Goal: Transaction & Acquisition: Purchase product/service

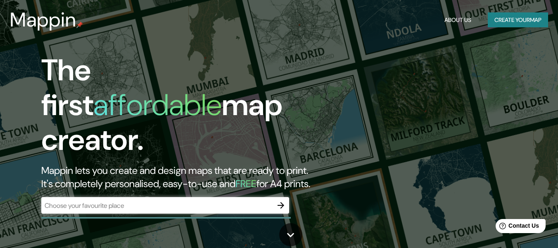
click at [332, 40] on div "The first affordable map creator. Mappin lets you create and design maps that a…" at bounding box center [279, 124] width 558 height 248
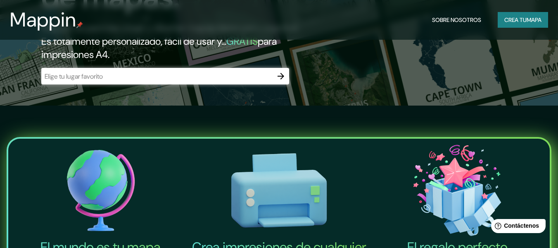
scroll to position [140, 0]
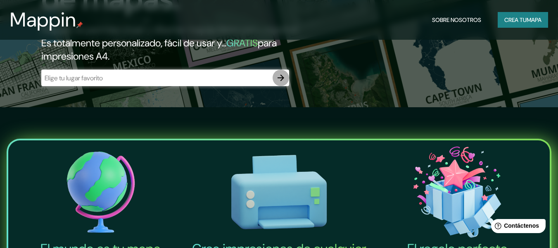
click at [279, 81] on icon "button" at bounding box center [281, 78] width 10 height 10
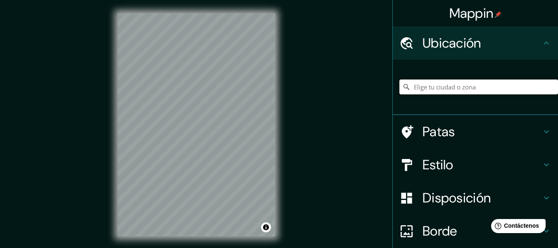
click at [419, 88] on input "Elige tu ciudad o zona" at bounding box center [479, 86] width 159 height 15
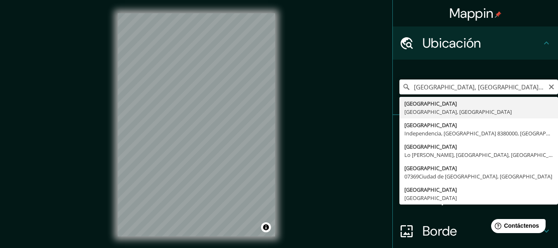
type input "Huanuco, Departamento de Huánuco, Perú"
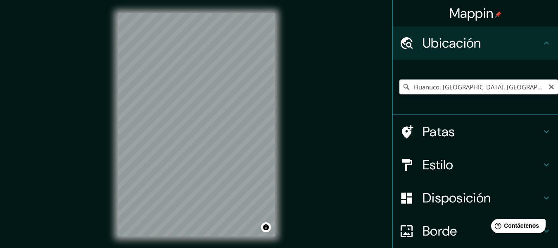
click at [404, 87] on icon at bounding box center [407, 87] width 6 height 6
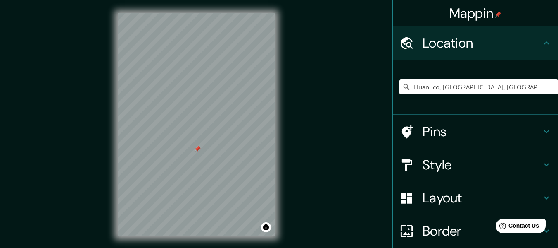
click at [195, 152] on div at bounding box center [197, 148] width 7 height 7
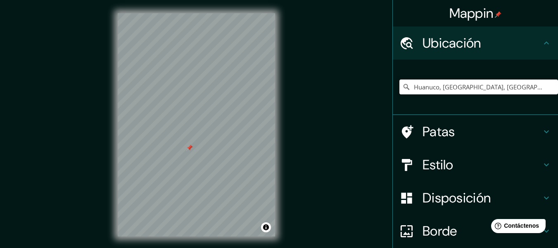
click at [536, 87] on input "Huanuco, [GEOGRAPHIC_DATA], [GEOGRAPHIC_DATA]" at bounding box center [479, 86] width 159 height 15
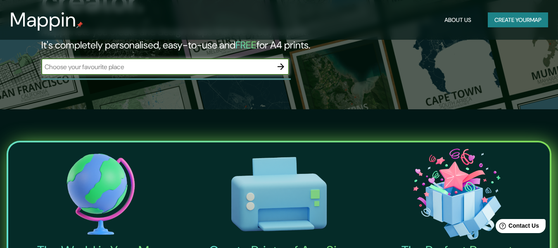
scroll to position [83, 0]
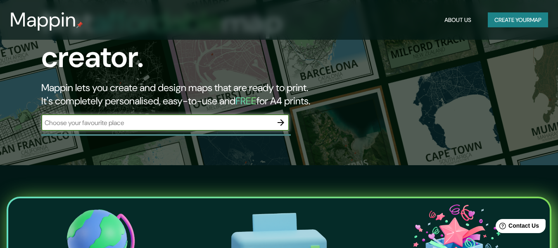
click at [135, 118] on input "text" at bounding box center [156, 123] width 231 height 10
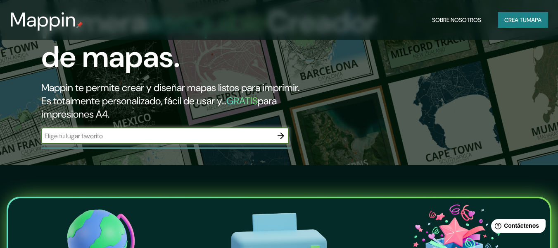
click at [109, 138] on input "text" at bounding box center [156, 136] width 231 height 10
type input "h"
type input "[GEOGRAPHIC_DATA]"
click at [279, 137] on icon "button" at bounding box center [281, 136] width 10 height 10
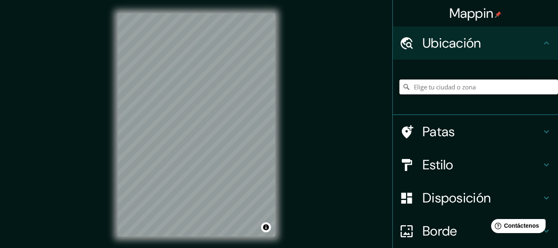
click at [447, 87] on input "Elige tu ciudad o zona" at bounding box center [479, 86] width 159 height 15
click at [535, 89] on div "Huanuco, [GEOGRAPHIC_DATA], [GEOGRAPHIC_DATA]" at bounding box center [479, 86] width 159 height 15
click at [535, 89] on input "Huanuco, [GEOGRAPHIC_DATA], [GEOGRAPHIC_DATA]" at bounding box center [479, 86] width 159 height 15
drag, startPoint x: 533, startPoint y: 87, endPoint x: 434, endPoint y: 89, distance: 98.8
click at [434, 89] on input "Huanuco, [GEOGRAPHIC_DATA], [GEOGRAPHIC_DATA]" at bounding box center [479, 86] width 159 height 15
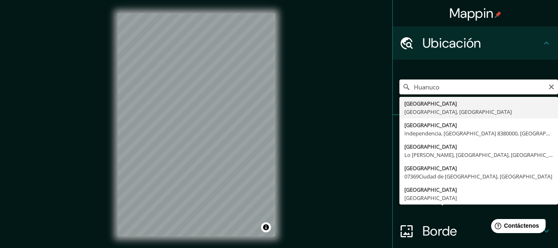
type input "Huanuco, [GEOGRAPHIC_DATA], [GEOGRAPHIC_DATA]"
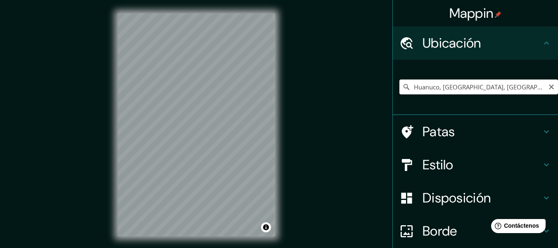
click at [402, 90] on icon at bounding box center [406, 87] width 8 height 8
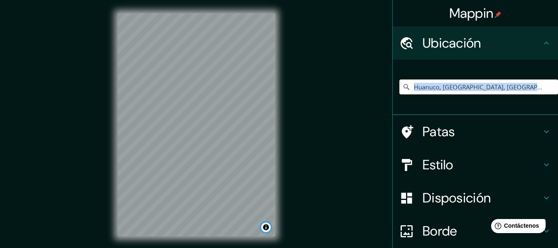
click at [265, 228] on button "Activar o desactivar atribución" at bounding box center [266, 227] width 10 height 10
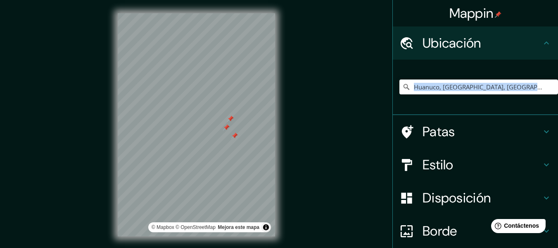
drag, startPoint x: 236, startPoint y: 123, endPoint x: 231, endPoint y: 117, distance: 7.9
click at [231, 117] on div at bounding box center [230, 118] width 7 height 7
click at [269, 247] on html "Mappin Ubicación Huanuco, Departamento de Huánuco, Perú Patas Estilo Disposició…" at bounding box center [279, 124] width 558 height 248
click at [371, 132] on div "Mappin Ubicación Huanuco, Departamento de Huánuco, Perú Patas Estilo Disposició…" at bounding box center [279, 131] width 558 height 262
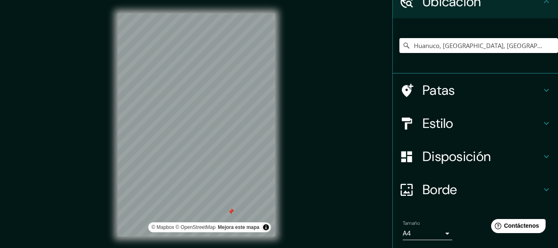
click at [298, 177] on div "Mappin Ubicación Huanuco, Departamento de Huánuco, Perú Patas Estilo Disposició…" at bounding box center [279, 131] width 558 height 262
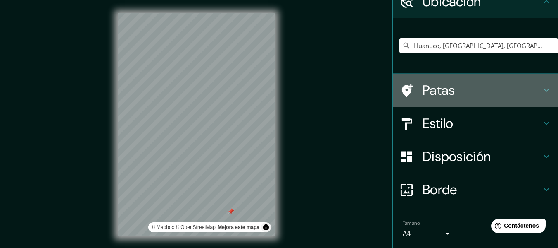
click at [530, 92] on h4 "Patas" at bounding box center [482, 90] width 119 height 17
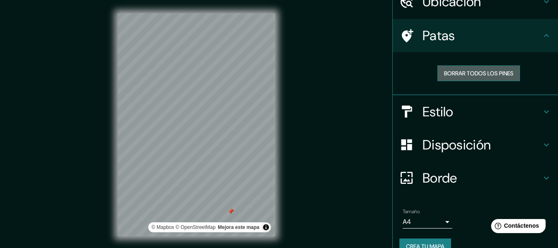
click at [495, 72] on font "Borrar todos los pines" at bounding box center [478, 72] width 69 height 7
click at [510, 113] on h4 "Estilo" at bounding box center [482, 111] width 119 height 17
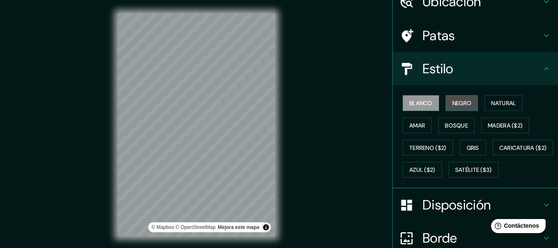
click at [452, 101] on font "Negro" at bounding box center [461, 102] width 19 height 7
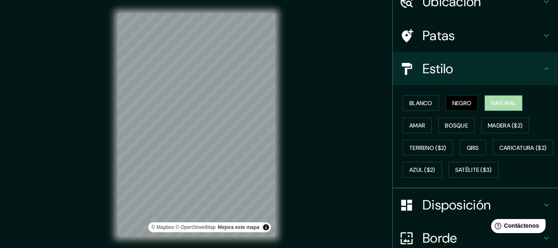
click at [491, 104] on font "Natural" at bounding box center [503, 102] width 25 height 7
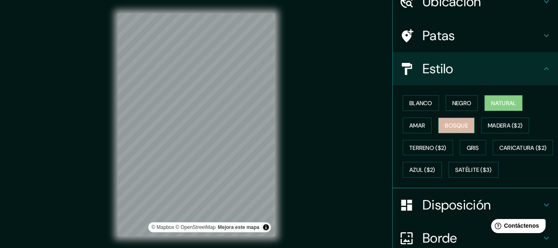
click at [448, 122] on font "Bosque" at bounding box center [456, 124] width 23 height 7
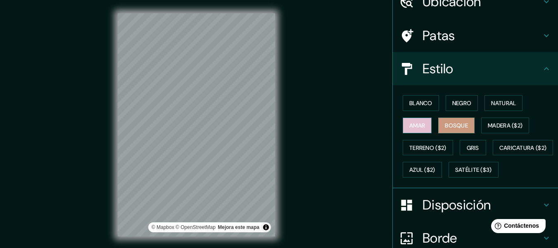
click at [412, 127] on font "Amar" at bounding box center [417, 124] width 16 height 7
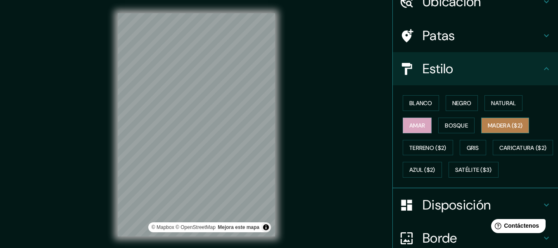
click at [511, 122] on font "Madera ($2)" at bounding box center [505, 124] width 35 height 7
click at [114, 131] on div "© Mapbox © OpenStreetMap Mejora este mapa" at bounding box center [197, 124] width 184 height 249
click at [351, 247] on html "Mappin Ubicación Huanuco, Departamento de Huánuco, Perú Patas Estilo Blanco Neg…" at bounding box center [279, 124] width 558 height 248
click at [251, 230] on div "© Mapbox © OpenStreetMap Mejora este mapa" at bounding box center [196, 124] width 157 height 223
click at [109, 91] on div "© Mapbox © OpenStreetMap Mejora este mapa" at bounding box center [197, 124] width 184 height 249
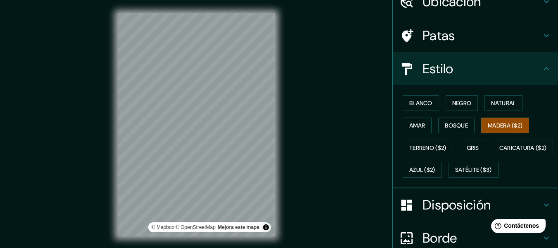
click at [117, 131] on div "© Mapbox © OpenStreetMap Mejora este mapa" at bounding box center [197, 124] width 184 height 249
click at [437, 149] on font "Terreno ($2)" at bounding box center [427, 147] width 37 height 7
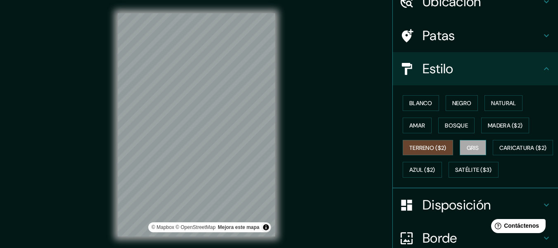
click at [476, 141] on button "Gris" at bounding box center [473, 148] width 26 height 16
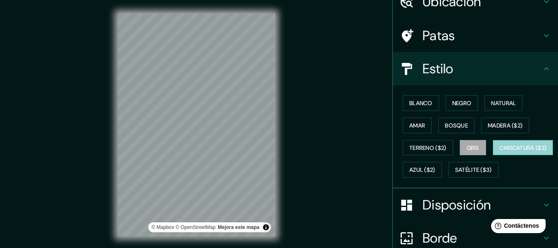
click at [500, 151] on font "Caricatura ($2)" at bounding box center [524, 147] width 48 height 7
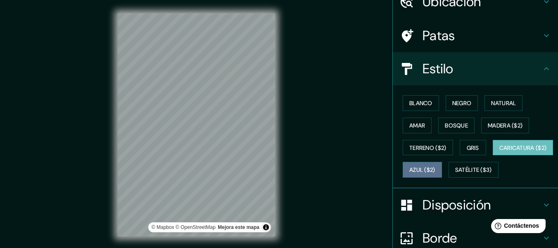
click at [436, 167] on font "Azul ($2)" at bounding box center [422, 169] width 26 height 7
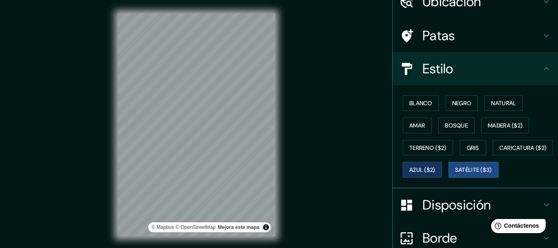
click at [455, 174] on font "Satélite ($3)" at bounding box center [473, 169] width 37 height 7
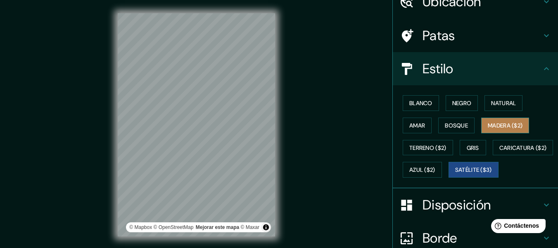
click at [503, 125] on font "Madera ($2)" at bounding box center [505, 124] width 35 height 7
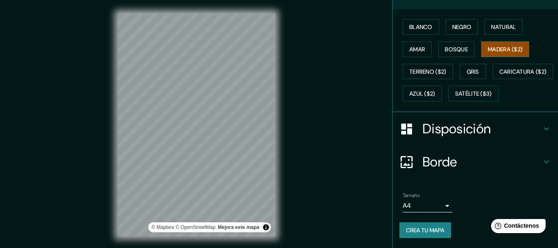
scroll to position [139, 0]
click at [532, 121] on h4 "Disposición" at bounding box center [482, 128] width 119 height 17
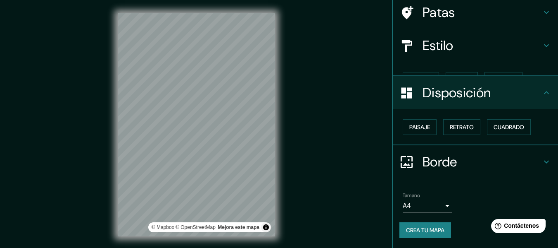
scroll to position [50, 0]
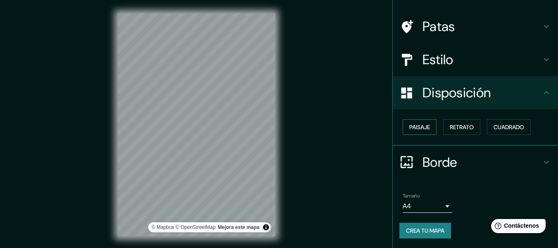
click at [423, 128] on font "Paisaje" at bounding box center [419, 126] width 21 height 7
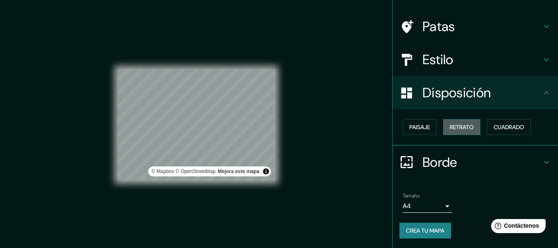
click at [453, 124] on font "Retrato" at bounding box center [462, 126] width 24 height 7
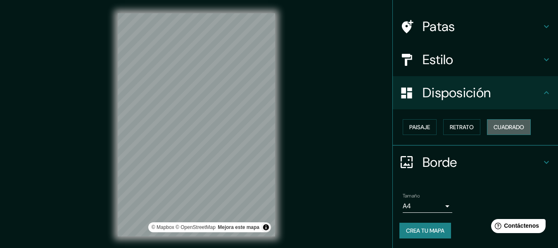
click at [500, 128] on font "Cuadrado" at bounding box center [509, 126] width 31 height 7
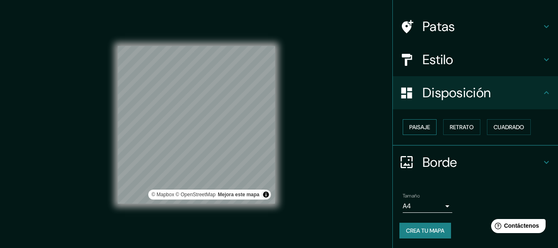
click at [410, 128] on font "Paisaje" at bounding box center [419, 126] width 21 height 7
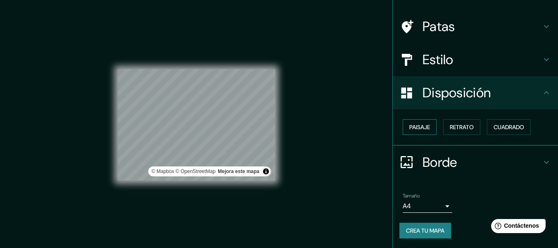
click at [415, 122] on font "Paisaje" at bounding box center [419, 126] width 21 height 11
click at [453, 122] on font "Retrato" at bounding box center [462, 126] width 24 height 11
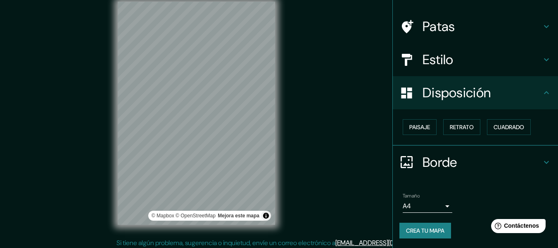
scroll to position [15, 0]
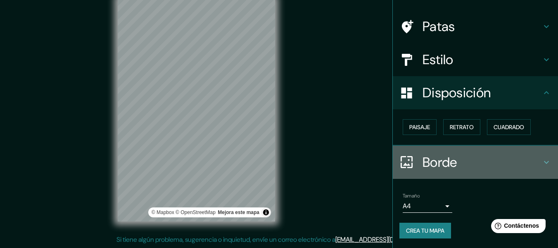
click at [489, 174] on div "Borde" at bounding box center [475, 161] width 165 height 33
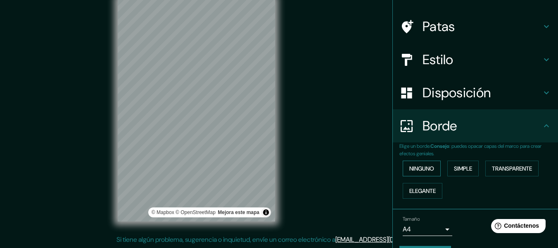
click at [419, 169] on font "Ninguno" at bounding box center [421, 167] width 25 height 7
click at [465, 167] on font "Simple" at bounding box center [463, 167] width 18 height 7
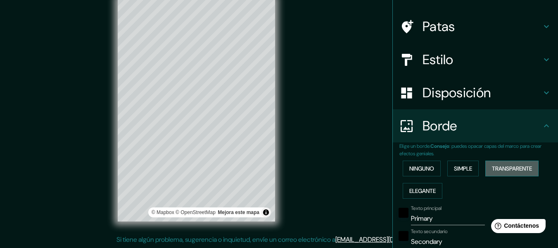
click at [505, 167] on font "Transparente" at bounding box center [512, 167] width 40 height 7
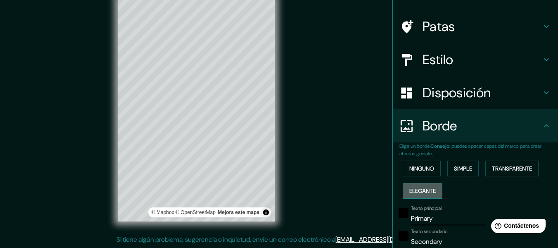
click at [419, 193] on font "Elegante" at bounding box center [422, 190] width 26 height 7
click at [412, 169] on font "Ninguno" at bounding box center [421, 167] width 25 height 7
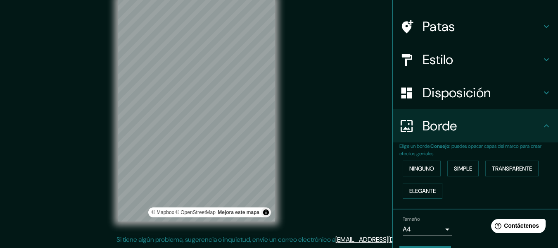
scroll to position [74, 0]
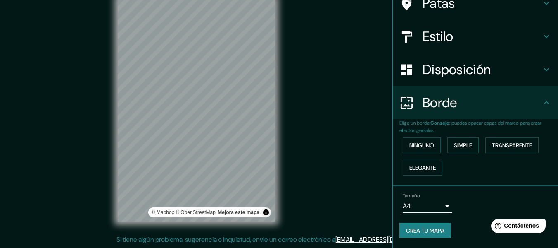
click at [351, 149] on div "Mappin Ubicación Huanuco, Departamento de Huánuco, Perú Patas Estilo Disposició…" at bounding box center [279, 116] width 558 height 262
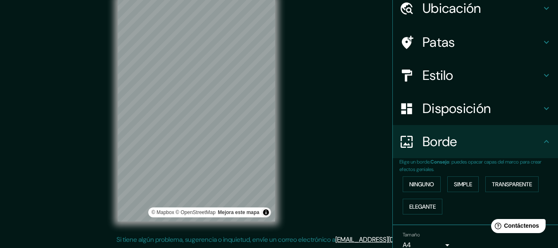
scroll to position [0, 0]
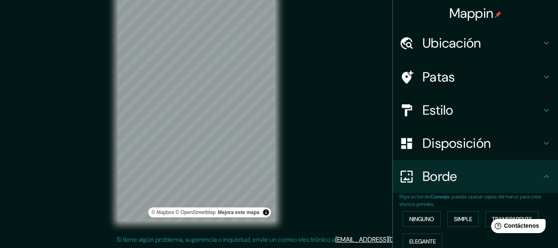
click at [90, 129] on div "Mappin Ubicación Huanuco, Departamento de Huánuco, Perú Patas Estilo Disposició…" at bounding box center [279, 116] width 558 height 262
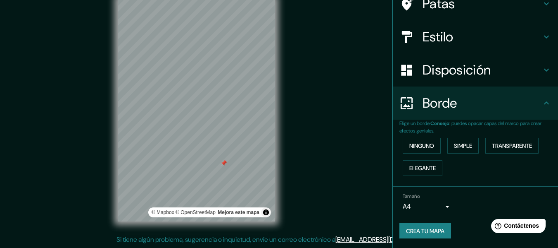
scroll to position [74, 0]
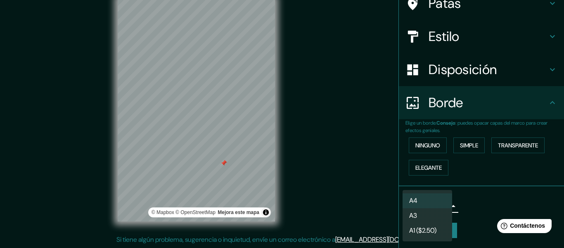
click at [438, 202] on body "Mappin Ubicación Huanuco, Departamento de Huánuco, Perú Patas Estilo Disposició…" at bounding box center [282, 109] width 564 height 248
click at [420, 213] on li "A3" at bounding box center [428, 215] width 50 height 15
type input "a4"
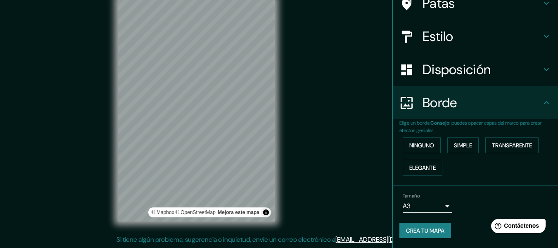
click at [164, 241] on div "Mappin Ubicación Huanuco, Departamento de Huánuco, Perú Patas Estilo Disposició…" at bounding box center [279, 116] width 558 height 262
click at [80, 81] on div "Mappin Ubicación Huanuco, Departamento de Huánuco, Perú Patas Estilo Disposició…" at bounding box center [279, 116] width 558 height 262
click at [277, 128] on div "© Mapbox © OpenStreetMap Mejora este mapa" at bounding box center [197, 109] width 184 height 249
drag, startPoint x: 186, startPoint y: 141, endPoint x: 207, endPoint y: 137, distance: 21.5
click at [207, 137] on div at bounding box center [207, 139] width 7 height 7
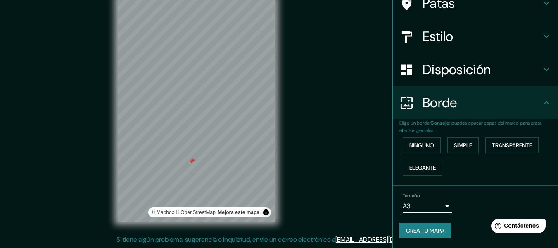
click at [461, 9] on h4 "Patas" at bounding box center [482, 3] width 119 height 17
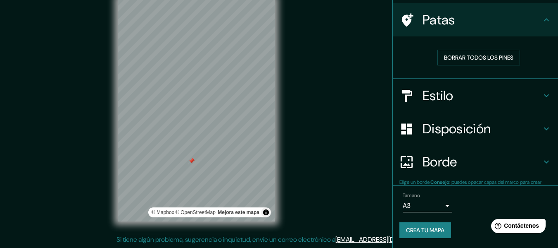
scroll to position [57, 0]
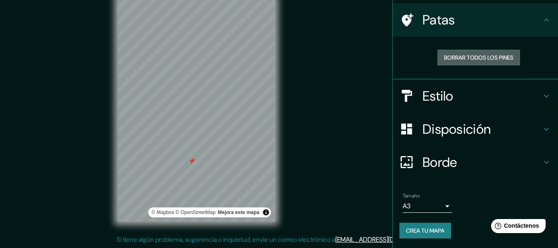
click at [461, 54] on font "Borrar todos los pines" at bounding box center [478, 57] width 69 height 7
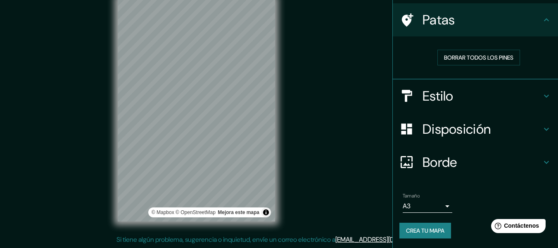
click at [446, 95] on font "Estilo" at bounding box center [438, 95] width 31 height 17
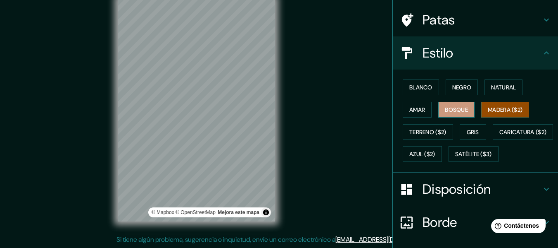
click at [445, 108] on font "Bosque" at bounding box center [456, 109] width 23 height 7
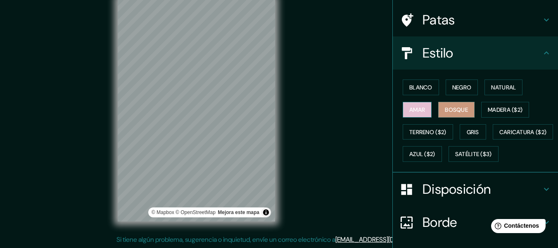
click at [412, 105] on font "Amar" at bounding box center [417, 109] width 16 height 11
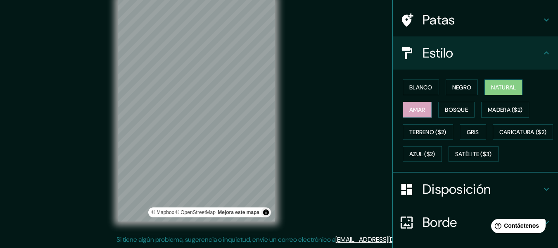
click at [491, 85] on font "Natural" at bounding box center [503, 86] width 25 height 7
click at [459, 88] on font "Negro" at bounding box center [461, 86] width 19 height 7
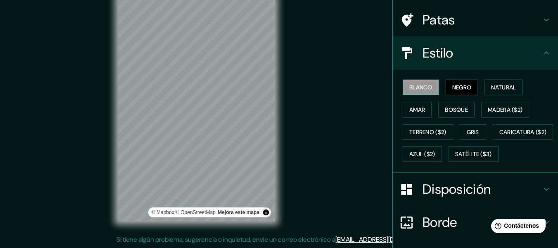
click at [403, 89] on button "Blanco" at bounding box center [421, 87] width 36 height 16
click at [433, 130] on font "Terreno ($2)" at bounding box center [427, 131] width 37 height 7
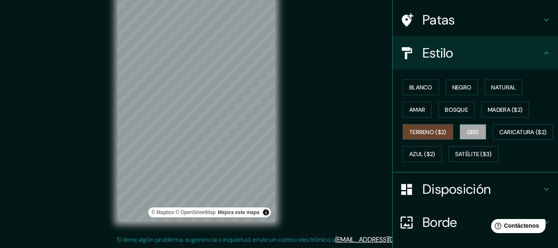
click at [467, 131] on font "Gris" at bounding box center [473, 131] width 12 height 7
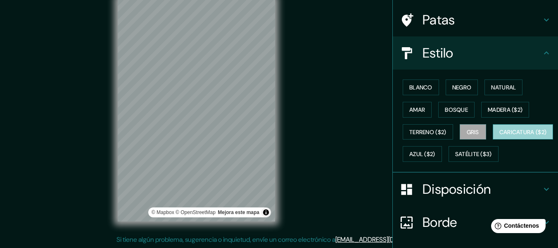
click at [493, 140] on button "Caricatura ($2)" at bounding box center [523, 132] width 61 height 16
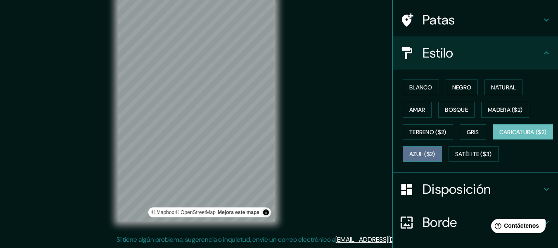
click at [436, 158] on font "Azul ($2)" at bounding box center [422, 153] width 26 height 11
click at [500, 136] on font "Caricatura ($2)" at bounding box center [524, 131] width 48 height 7
click at [107, 108] on div "© Mapbox © OpenStreetMap Mejora este mapa" at bounding box center [197, 109] width 184 height 249
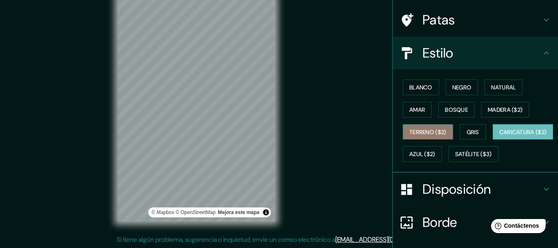
click at [417, 129] on font "Terreno ($2)" at bounding box center [427, 131] width 37 height 7
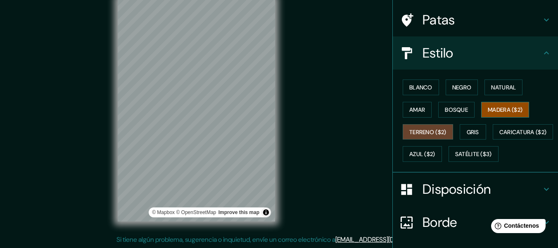
click at [492, 110] on font "Madera ($2)" at bounding box center [505, 109] width 35 height 7
click at [290, 75] on div "Mappin Ubicación Huanuco, Departamento de Huánuco, Perú Patas Estilo Blanco Neg…" at bounding box center [279, 116] width 558 height 262
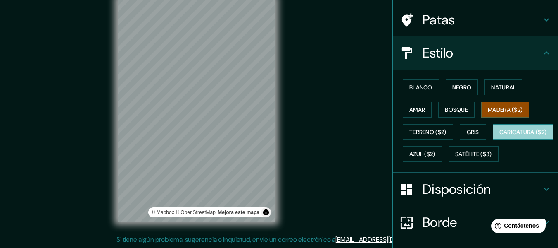
click at [500, 136] on font "Caricatura ($2)" at bounding box center [524, 131] width 48 height 7
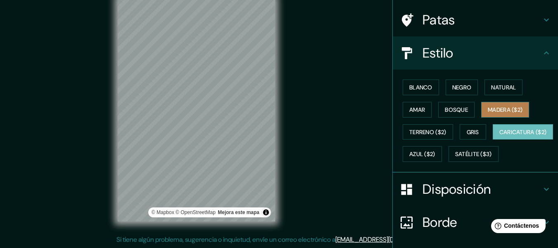
click at [490, 106] on font "Madera ($2)" at bounding box center [505, 109] width 35 height 7
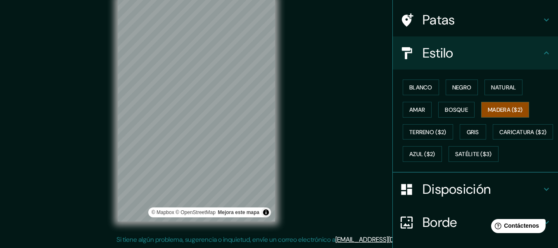
click at [275, 188] on div "© Mapbox © OpenStreetMap Mejora este mapa" at bounding box center [197, 109] width 184 height 249
click at [455, 158] on font "Satélite ($3)" at bounding box center [473, 153] width 37 height 7
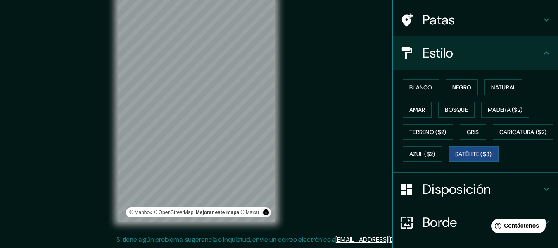
click at [100, 114] on div "Mappin Ubicación Huanuco, Departamento de Huánuco, Perú Patas Estilo Blanco Neg…" at bounding box center [279, 116] width 558 height 262
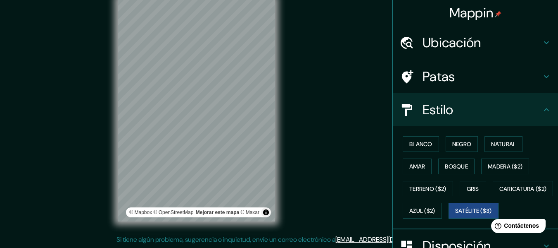
scroll to position [0, 0]
click at [439, 44] on font "Ubicación" at bounding box center [452, 42] width 59 height 17
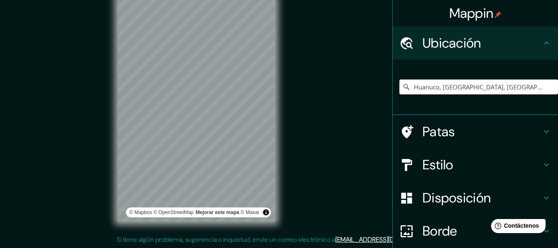
click at [263, 209] on div "© Mapbox © OpenStreetMap Mejorar este mapa © Maxar" at bounding box center [196, 109] width 157 height 223
click at [286, 104] on div "© Mapbox © OpenStreetMap Mejorar este mapa © Maxar" at bounding box center [197, 109] width 184 height 249
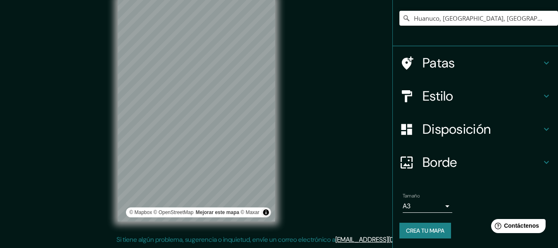
scroll to position [69, 0]
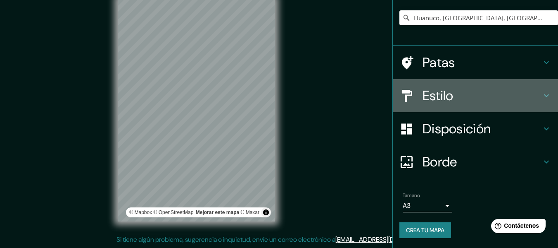
click at [457, 98] on h4 "Estilo" at bounding box center [482, 95] width 119 height 17
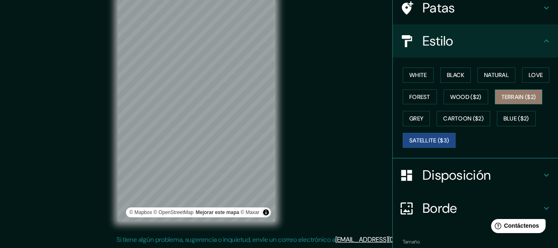
click at [518, 92] on button "Terrain ($2)" at bounding box center [519, 96] width 48 height 15
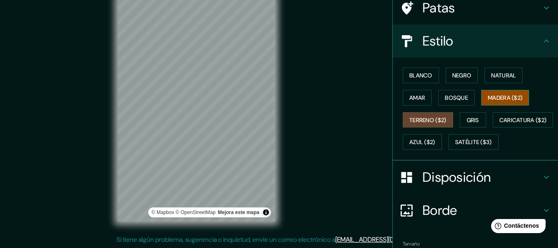
click at [497, 94] on font "Madera ($2)" at bounding box center [505, 97] width 35 height 7
click at [276, 126] on div "© Mapbox © OpenStreetMap Mejora este mapa" at bounding box center [197, 109] width 184 height 249
click at [122, 244] on div "Mappin Ubicación Huanuco, Departamento de Huánuco, Perú Patas Estilo Blanco Neg…" at bounding box center [279, 116] width 558 height 262
click at [110, 216] on div "© Mapbox © OpenStreetMap Mejora este mapa" at bounding box center [197, 109] width 184 height 249
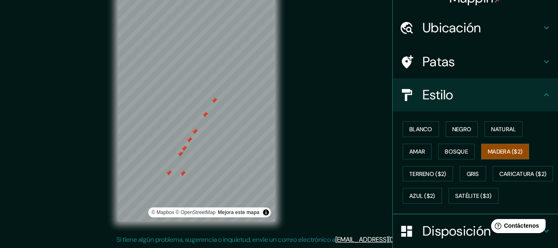
scroll to position [0, 0]
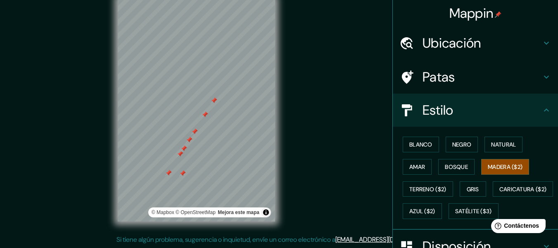
click at [454, 76] on h4 "Patas" at bounding box center [482, 77] width 119 height 17
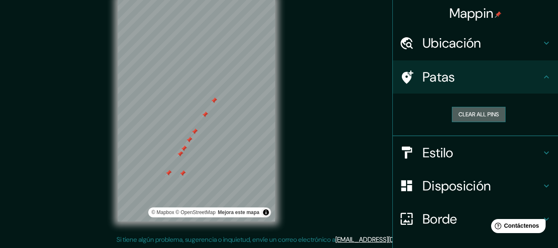
click at [462, 113] on button "Clear all pins" at bounding box center [479, 114] width 54 height 15
click at [462, 112] on button "Clear all pins" at bounding box center [479, 114] width 54 height 15
click at [224, 0] on html "Mappin Ubicación Huanuco, Departamento de Huánuco, Perú Patas Clear all pins Es…" at bounding box center [279, 109] width 558 height 248
click at [473, 115] on button "Clear all pins" at bounding box center [479, 114] width 54 height 15
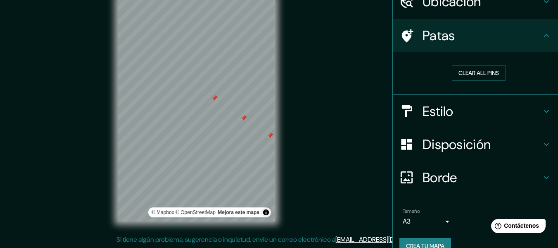
scroll to position [57, 0]
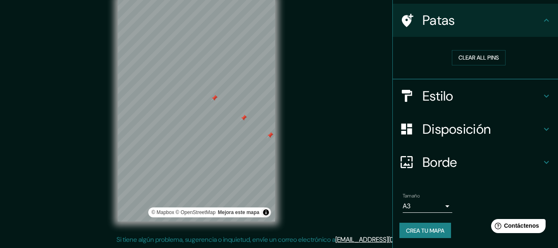
click at [436, 92] on font "Estilo" at bounding box center [438, 95] width 31 height 17
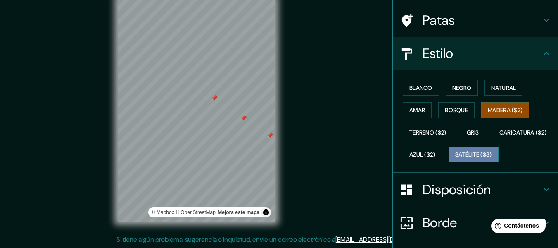
click at [455, 158] on font "Satélite ($3)" at bounding box center [473, 154] width 37 height 7
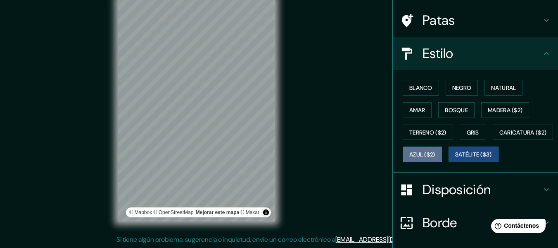
click at [436, 149] on font "Azul ($2)" at bounding box center [422, 154] width 26 height 11
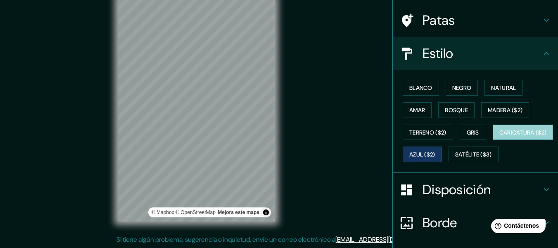
click at [500, 136] on font "Caricatura ($2)" at bounding box center [524, 132] width 48 height 7
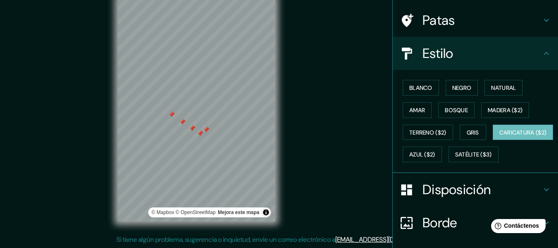
drag, startPoint x: 242, startPoint y: 134, endPoint x: 193, endPoint y: 127, distance: 48.9
click at [191, 128] on div at bounding box center [192, 128] width 7 height 7
click at [460, 129] on button "Gris" at bounding box center [473, 132] width 26 height 16
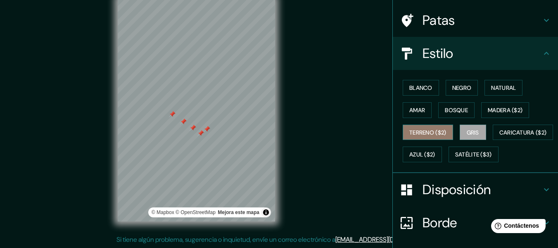
click at [442, 131] on font "Terreno ($2)" at bounding box center [427, 132] width 37 height 7
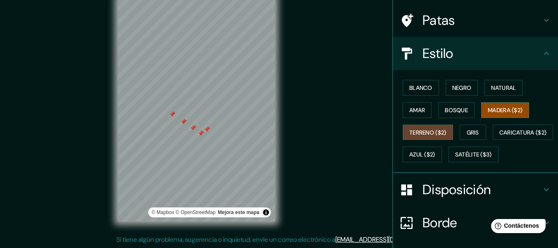
click at [502, 109] on font "Madera ($2)" at bounding box center [505, 109] width 35 height 7
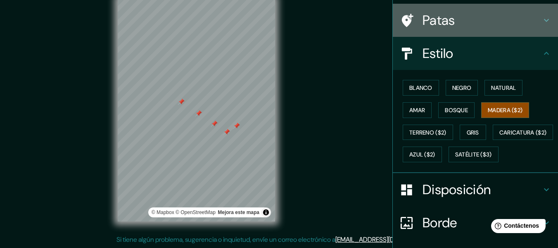
click at [428, 19] on font "Patas" at bounding box center [439, 20] width 33 height 17
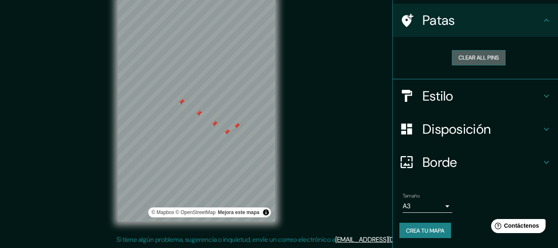
click at [454, 54] on button "Clear all pins" at bounding box center [479, 57] width 54 height 15
click at [441, 157] on font "Borde" at bounding box center [440, 161] width 35 height 17
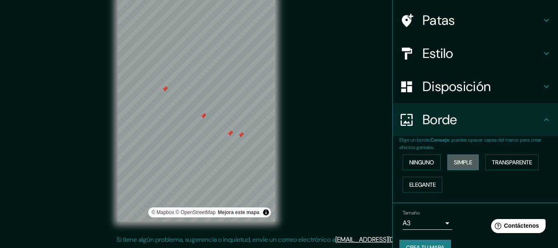
click at [457, 162] on font "Simple" at bounding box center [463, 161] width 18 height 7
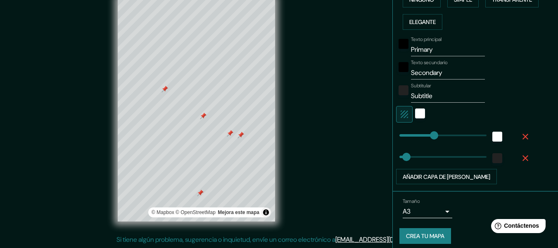
scroll to position [225, 0]
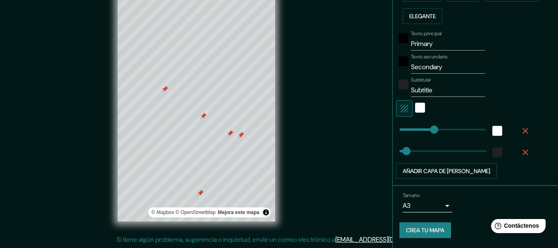
type input "30"
click at [415, 105] on div "blanco" at bounding box center [420, 107] width 10 height 10
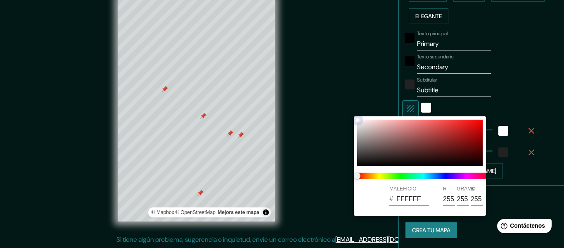
type input "152"
type input "30"
type input "2C1111"
type input "44"
type input "17"
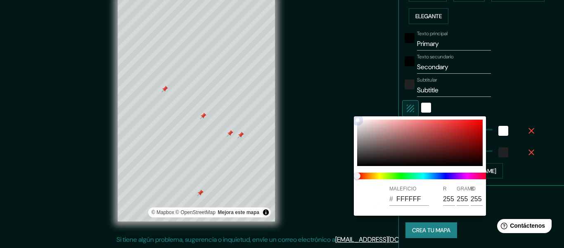
type input "17"
type input "152"
type input "30"
type input "2C1010"
type input "16"
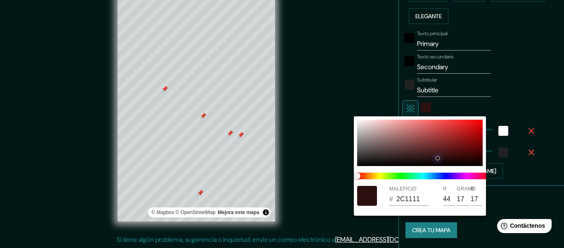
type input "16"
type input "152"
type input "30"
type input "2C0F0F"
type input "15"
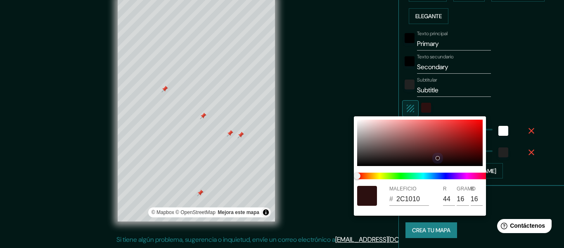
type input "15"
type input "152"
type input "30"
type input "152"
type input "30"
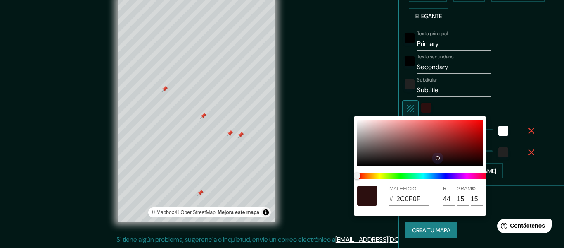
type input "2E0F0F"
type input "46"
type input "152"
type input "30"
type input "152"
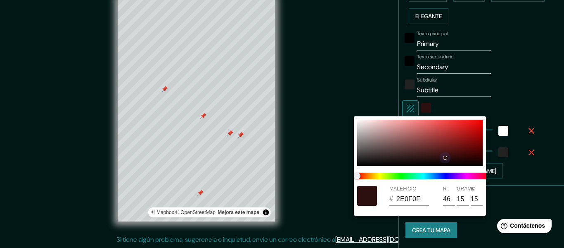
type input "30"
type input "2E0E0E"
type input "14"
type input "152"
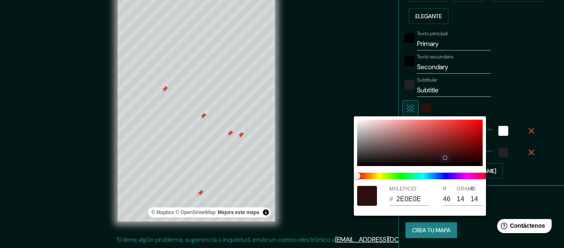
type input "30"
type input "152"
type input "30"
type input "330F0F"
type input "51"
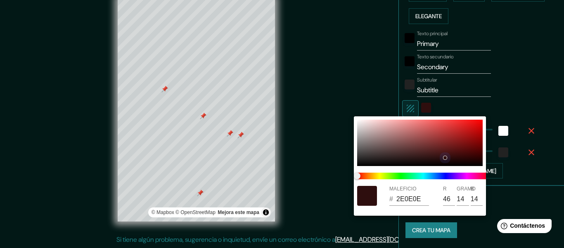
type input "15"
type input "152"
type input "30"
type input "152"
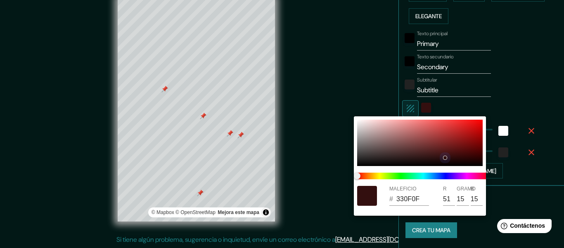
type input "30"
type input "351010"
type input "53"
type input "16"
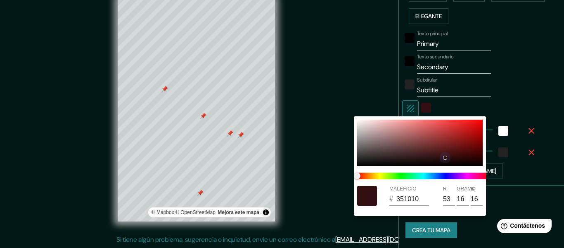
type input "152"
type input "30"
type input "3E1414"
type input "62"
type input "20"
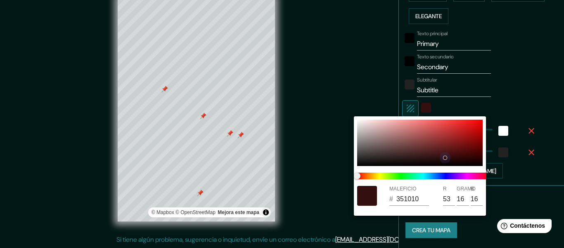
type input "20"
type input "152"
type input "30"
type input "431717"
type input "67"
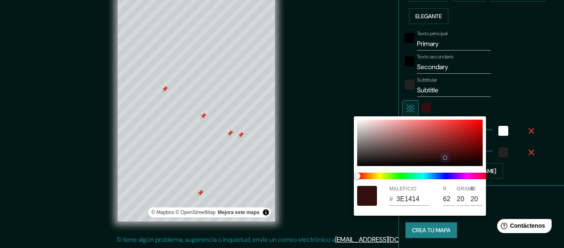
type input "23"
type input "152"
type input "30"
type input "4A1C1C"
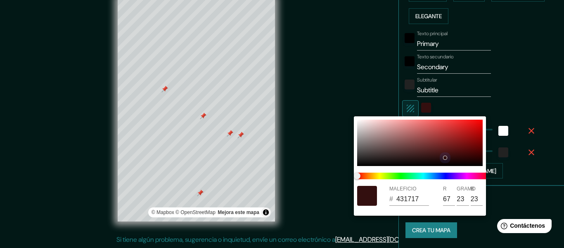
type input "74"
type input "28"
type input "152"
type input "30"
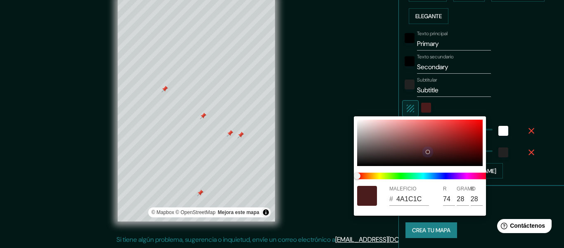
type input "502323"
type input "80"
type input "35"
type input "152"
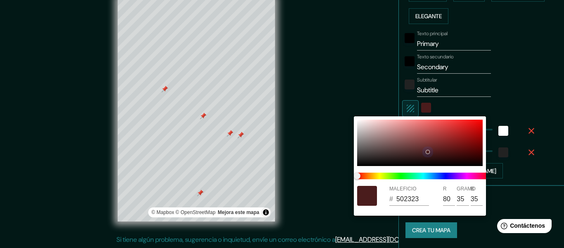
type input "30"
type input "452B2B"
type input "69"
type input "43"
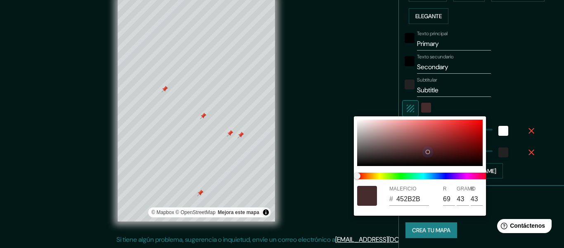
type input "152"
type input "30"
type input "3E2929"
type input "62"
type input "41"
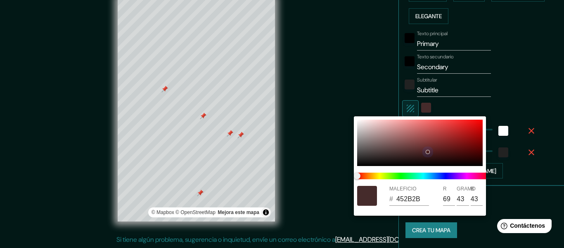
type input "41"
type input "152"
type input "30"
type input "352424"
type input "53"
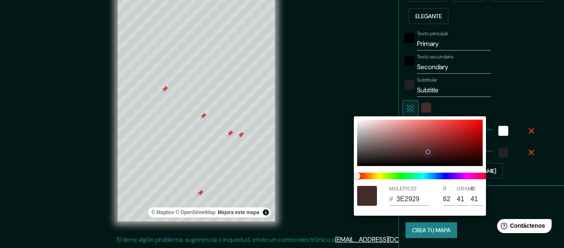
type input "36"
type input "152"
type input "30"
type input "2C1F1F"
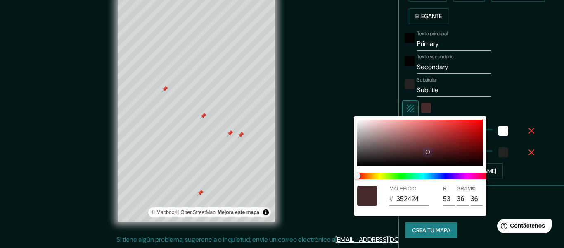
type input "44"
type input "31"
type input "152"
type input "30"
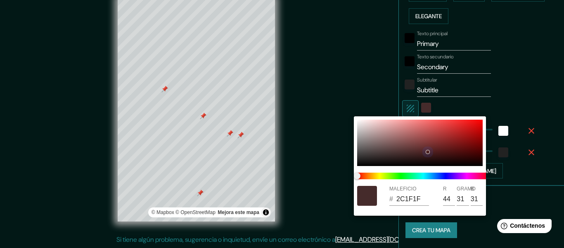
type input "251C1C"
type input "37"
type input "28"
type input "152"
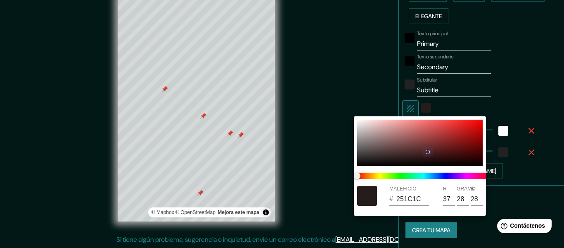
type input "30"
type input "201919"
type input "32"
type input "25"
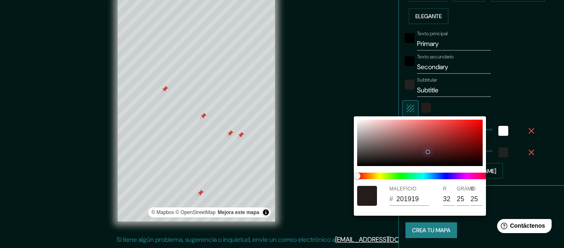
type input "152"
type input "30"
type input "191414"
type input "25"
type input "20"
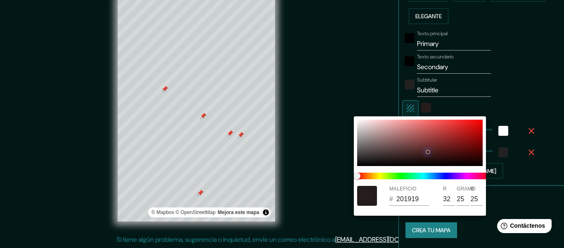
type input "20"
type input "152"
type input "30"
type input "152"
type input "30"
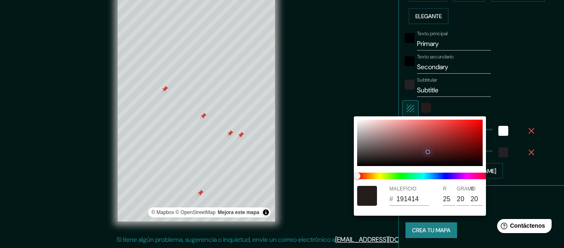
type input "171212"
type input "23"
type input "18"
type input "152"
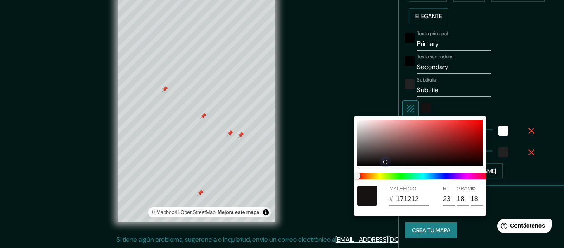
type input "30"
type input "151111"
type input "21"
type input "17"
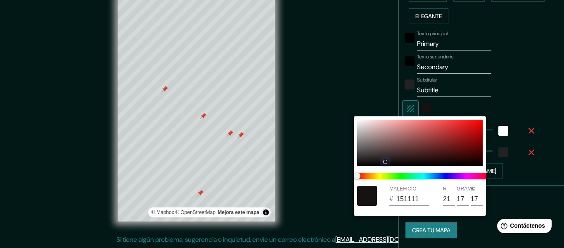
type input "152"
type input "30"
type input "120F0F"
type input "18"
type input "15"
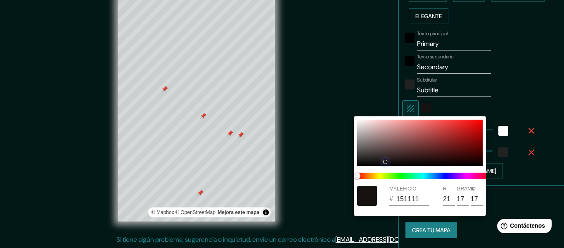
type input "15"
type input "152"
type input "30"
type input "0E0C0C"
type input "14"
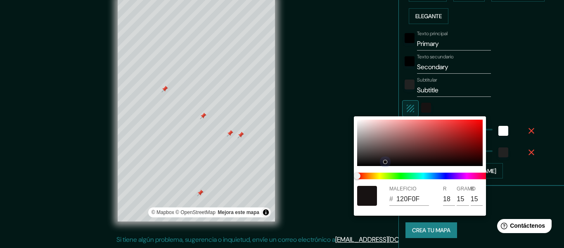
type input "12"
type input "152"
type input "30"
type input "152"
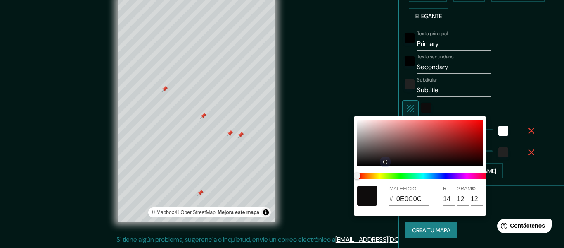
type input "30"
type input "090808"
type input "9"
type input "8"
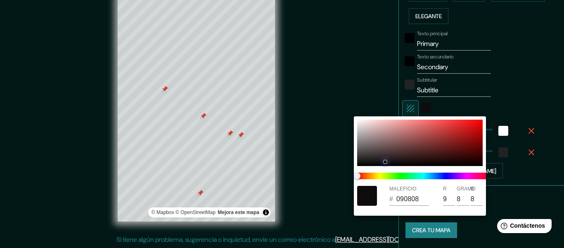
type input "152"
type input "30"
type input "152"
type input "30"
type input "050404"
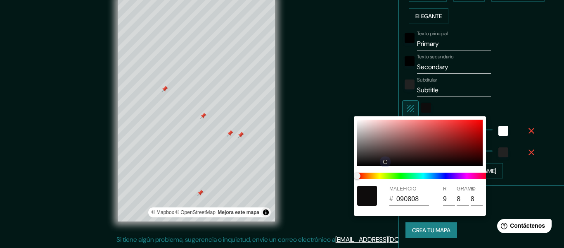
type input "5"
type input "4"
type input "152"
type input "30"
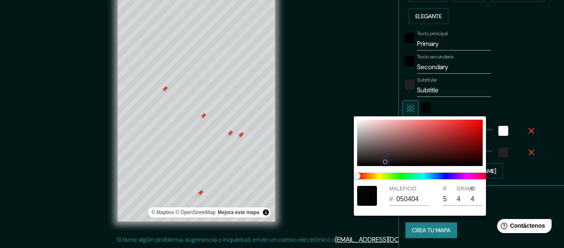
type input "152"
type input "30"
type input "000000"
type input "0"
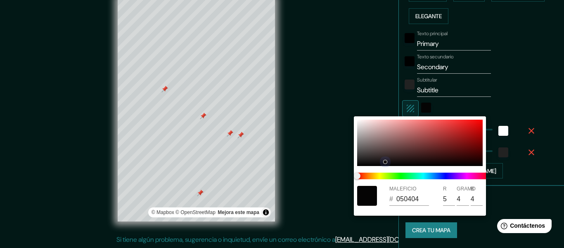
type input "0"
type input "152"
type input "30"
type input "152"
type input "30"
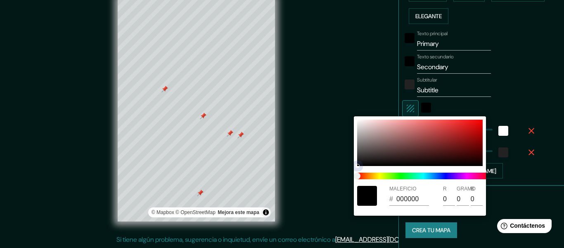
type input "152"
type input "30"
drag, startPoint x: 420, startPoint y: 156, endPoint x: 353, endPoint y: 165, distance: 67.1
click at [350, 167] on div "MALEFICIO # 000000 R 0 GRAMO 0 B 0" at bounding box center [282, 124] width 564 height 248
click at [346, 97] on div at bounding box center [282, 124] width 564 height 248
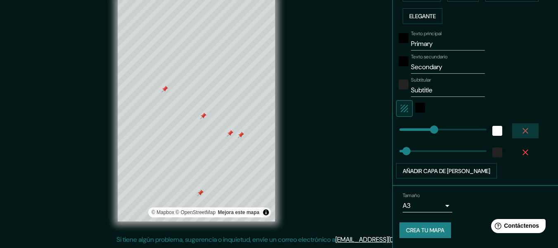
click at [521, 133] on icon "button" at bounding box center [526, 131] width 10 height 10
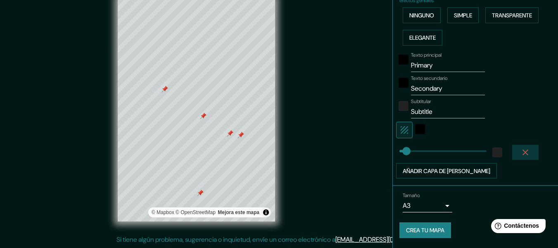
click at [521, 149] on icon "button" at bounding box center [526, 152] width 10 height 10
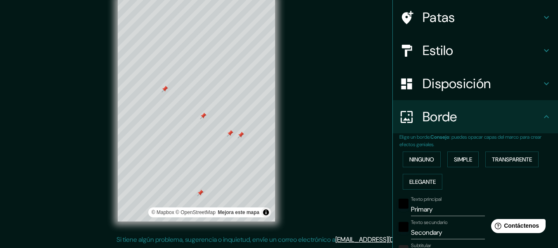
scroll to position [58, 0]
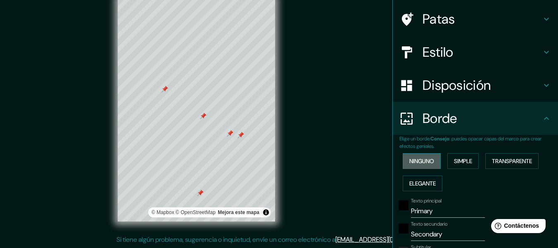
click at [409, 158] on font "Ninguno" at bounding box center [421, 160] width 25 height 7
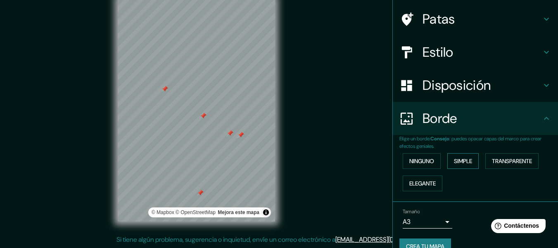
scroll to position [74, 0]
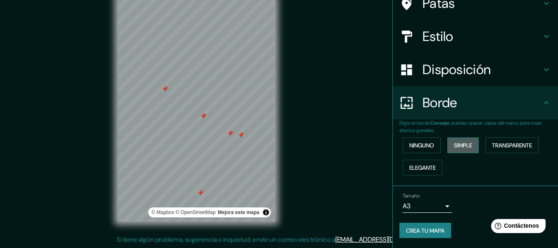
click at [459, 149] on font "Simple" at bounding box center [463, 144] width 18 height 7
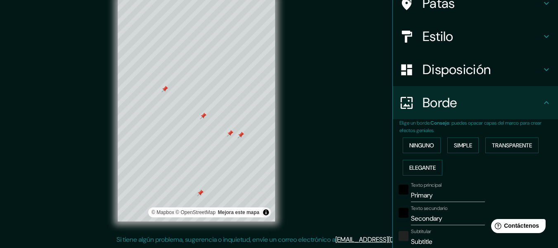
click at [509, 153] on div "Ninguno Simple Transparente Elegante" at bounding box center [479, 156] width 159 height 45
click at [509, 143] on font "Transparente" at bounding box center [512, 144] width 40 height 7
click at [427, 168] on font "Elegante" at bounding box center [422, 167] width 26 height 7
click at [421, 147] on font "Ninguno" at bounding box center [421, 144] width 25 height 7
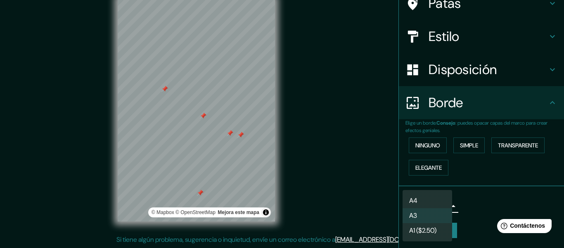
click at [440, 203] on body "Mappin Ubicación Huanuco, Departamento de Huánuco, Perú Patas Estilo Disposició…" at bounding box center [282, 109] width 564 height 248
click at [430, 196] on li "A4" at bounding box center [428, 200] width 50 height 15
type input "single"
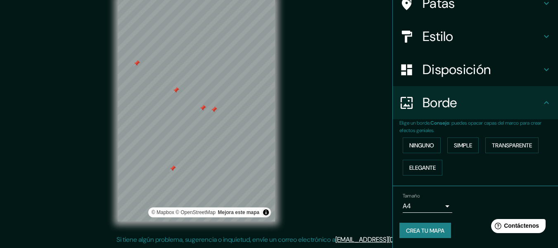
click at [428, 7] on font "Patas" at bounding box center [439, 3] width 33 height 17
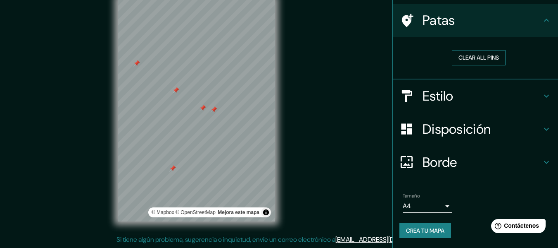
scroll to position [57, 0]
click at [453, 54] on font "Borrar todos los pines" at bounding box center [478, 57] width 69 height 7
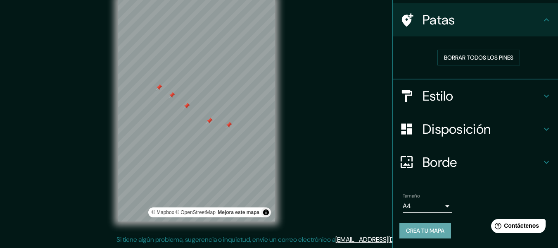
click at [419, 233] on font "Crea tu mapa" at bounding box center [425, 229] width 38 height 7
click at [428, 231] on font "Crea tu mapa" at bounding box center [425, 229] width 38 height 7
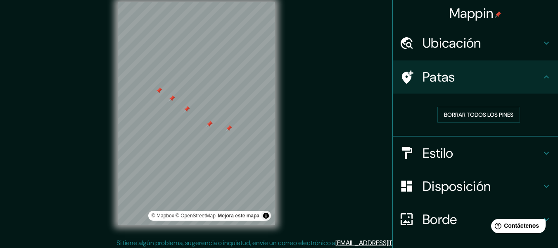
scroll to position [15, 0]
